Goal: Transaction & Acquisition: Purchase product/service

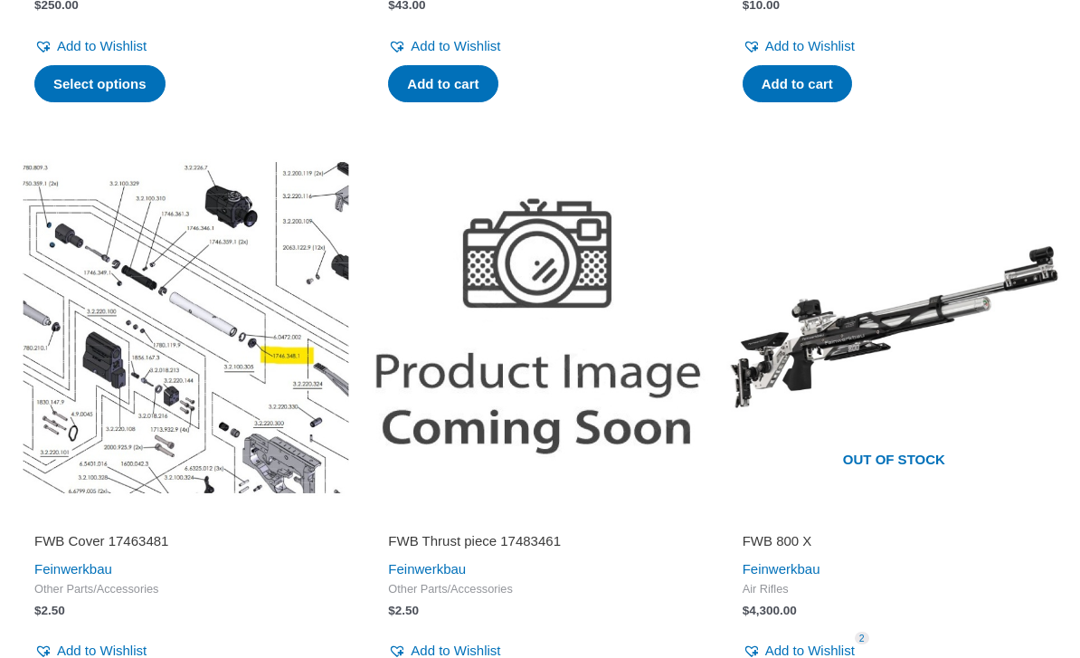
scroll to position [1437, 0]
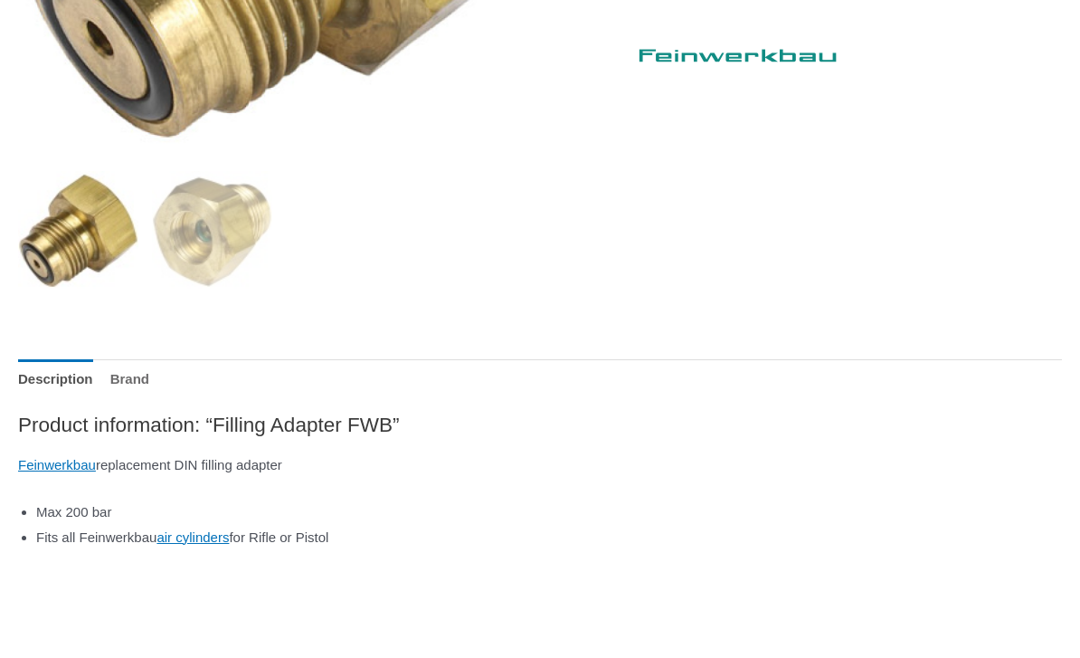
click at [141, 382] on link "Brand" at bounding box center [129, 379] width 39 height 39
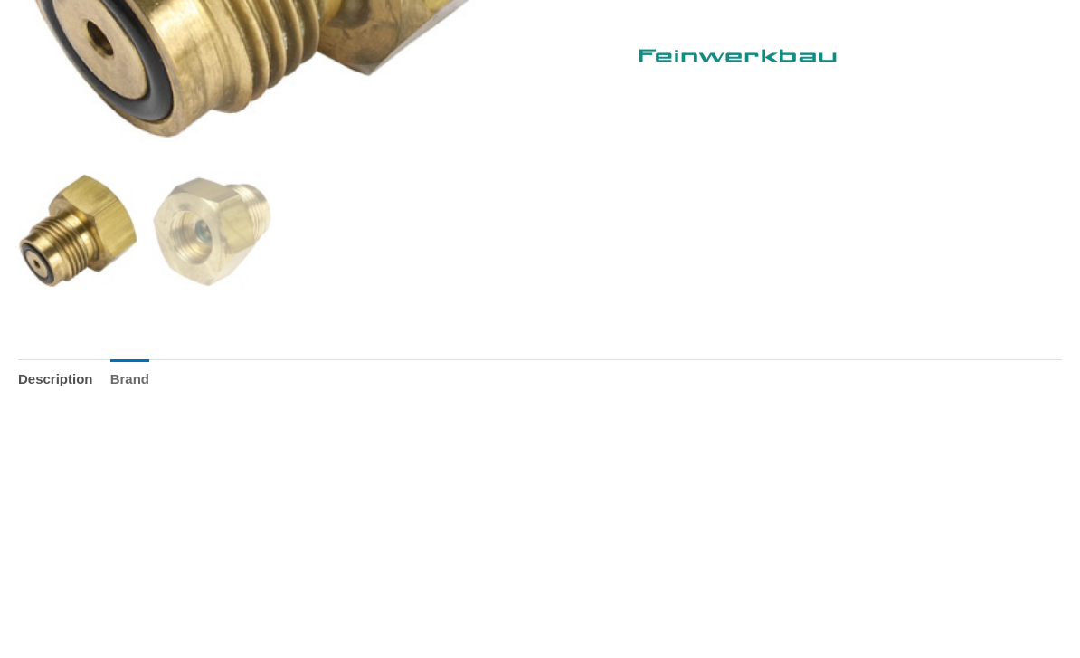
scroll to position [609, 0]
click at [86, 383] on link "Description" at bounding box center [55, 378] width 75 height 39
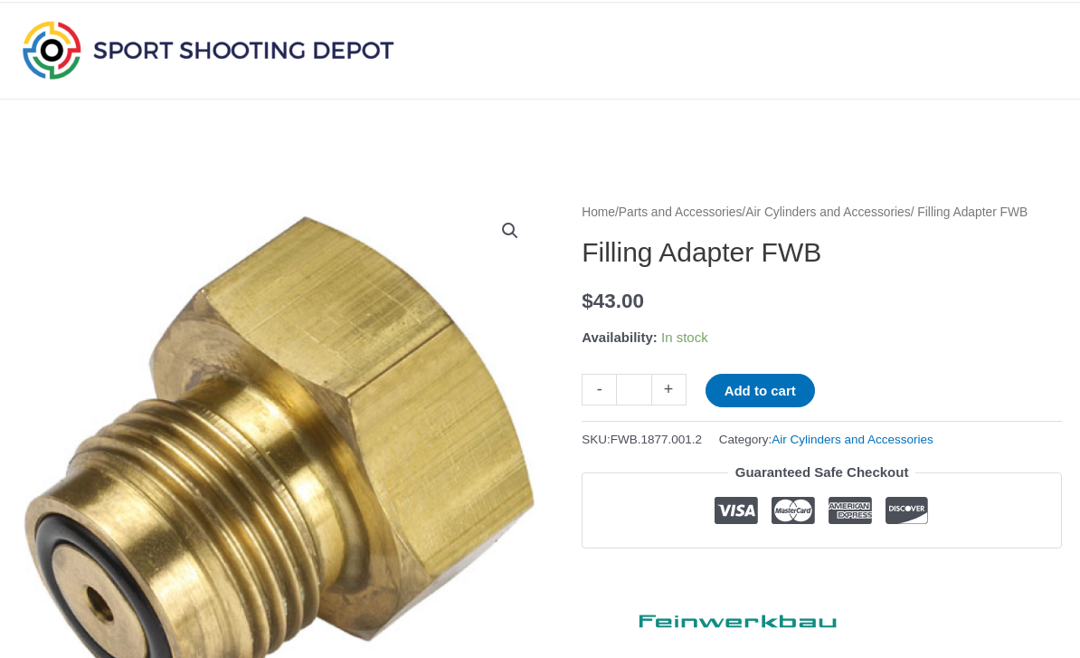
scroll to position [0, 0]
